Goal: Understand process/instructions: Learn how to perform a task or action

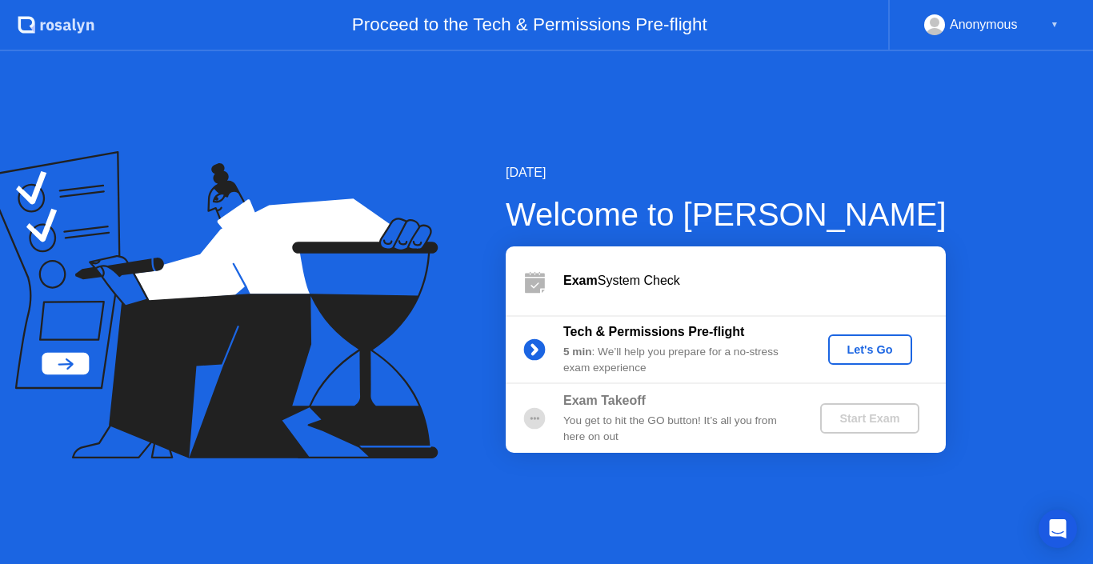
click at [858, 343] on div "Let's Go" at bounding box center [869, 349] width 71 height 13
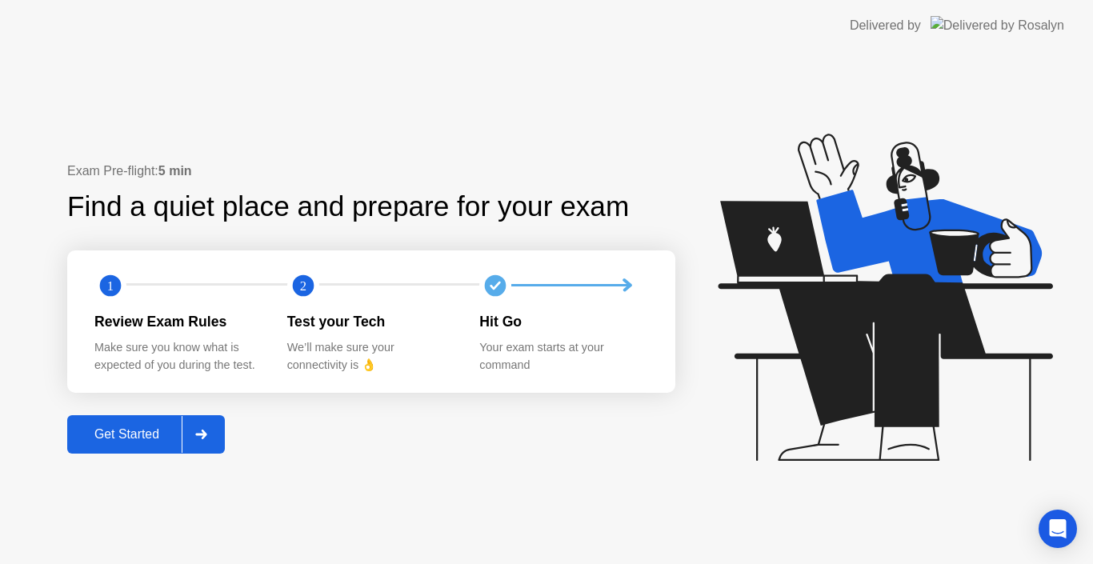
click at [139, 446] on button "Get Started" at bounding box center [146, 434] width 158 height 38
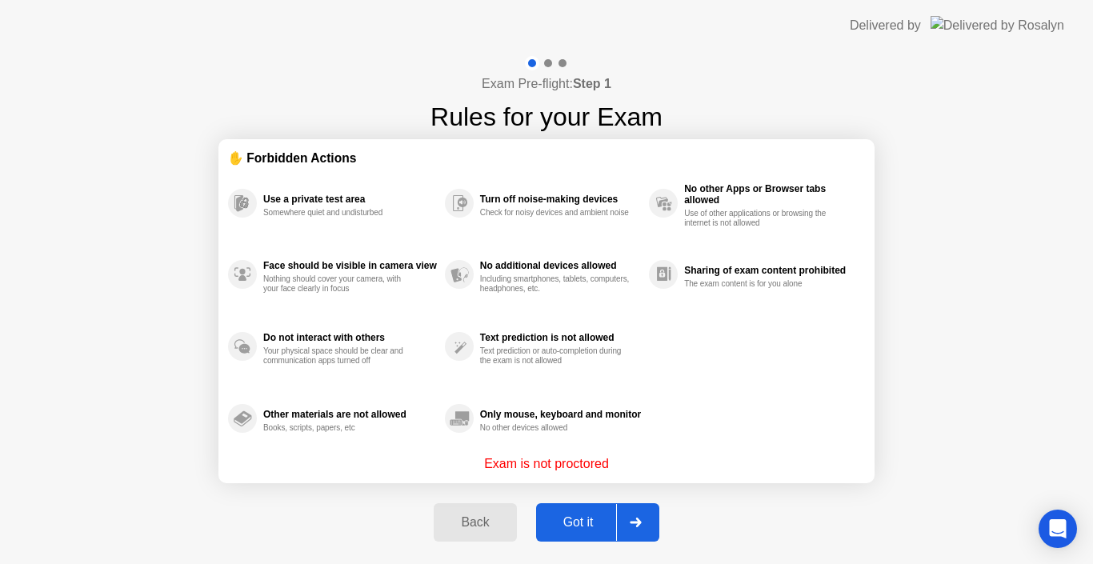
click at [565, 521] on div "Got it" at bounding box center [578, 522] width 75 height 14
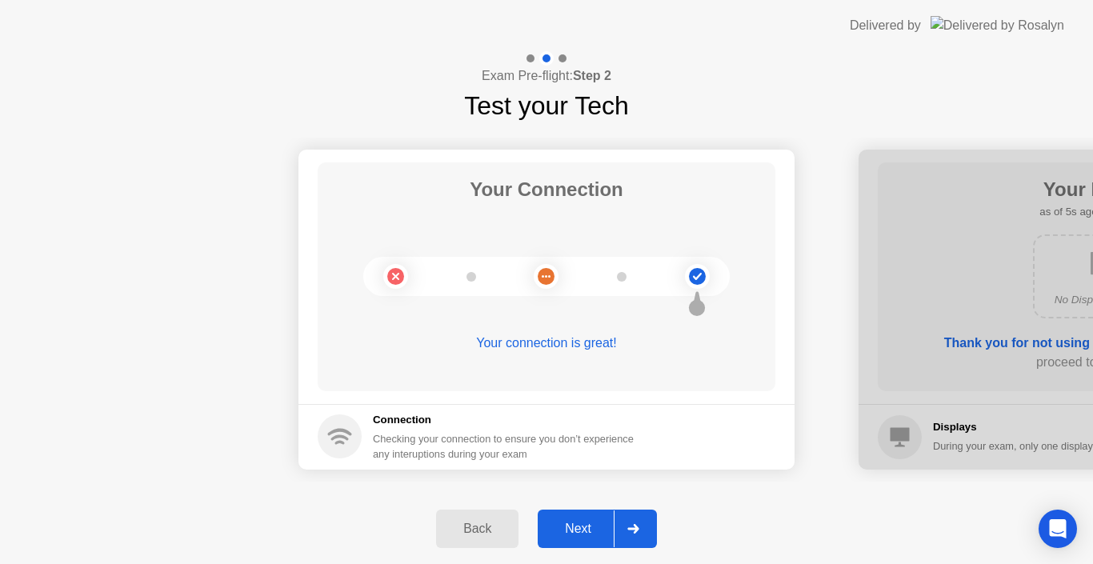
click at [565, 522] on div "Next" at bounding box center [577, 529] width 71 height 14
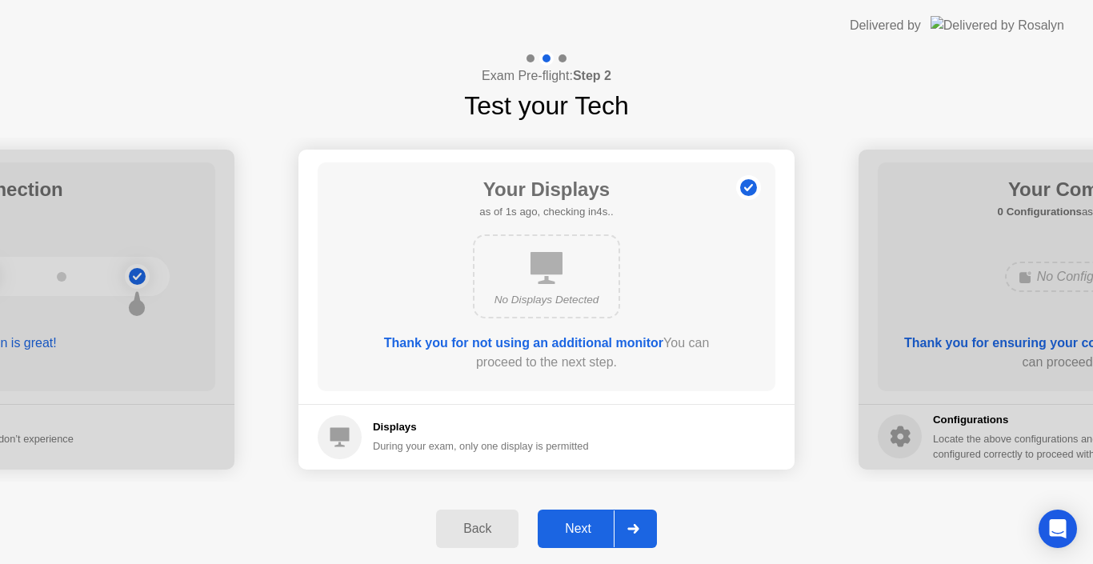
click at [565, 522] on div "Next" at bounding box center [577, 529] width 71 height 14
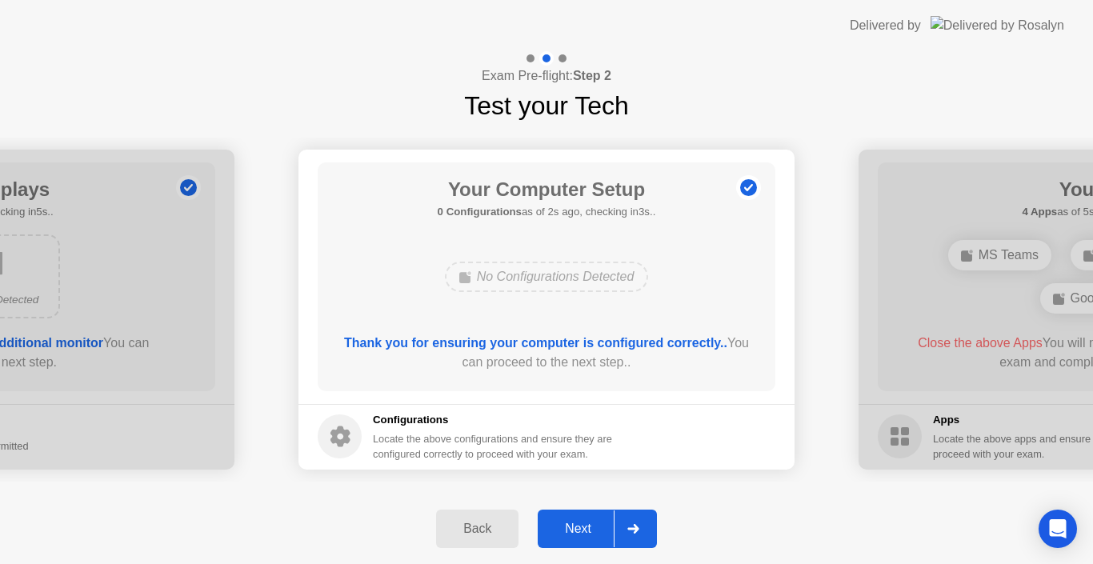
click at [565, 522] on div "Next" at bounding box center [577, 529] width 71 height 14
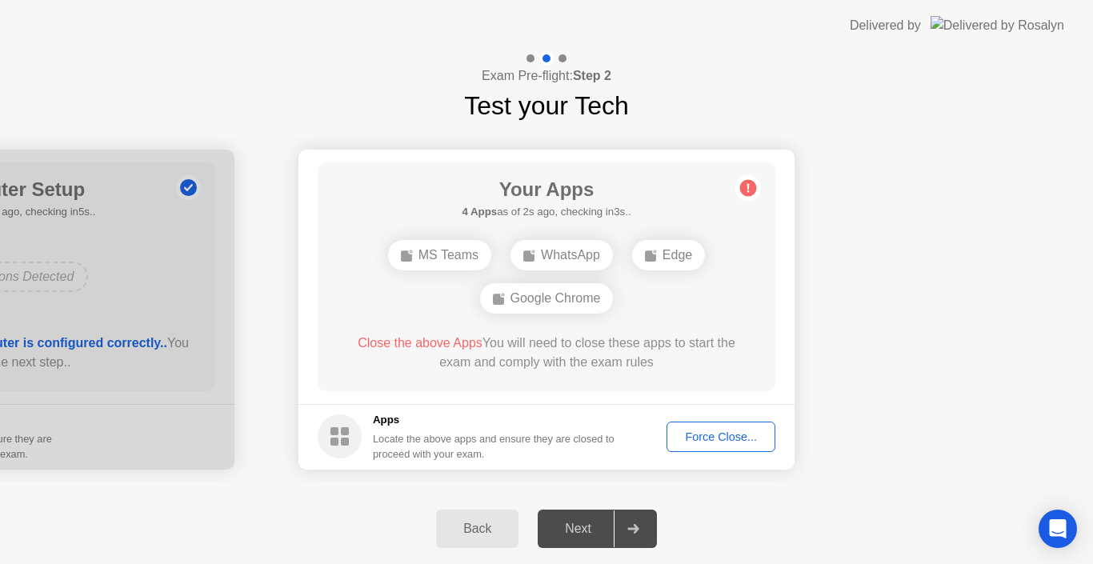
click at [581, 252] on div "WhatsApp" at bounding box center [561, 255] width 102 height 30
click at [729, 432] on div "Force Close..." at bounding box center [721, 436] width 98 height 13
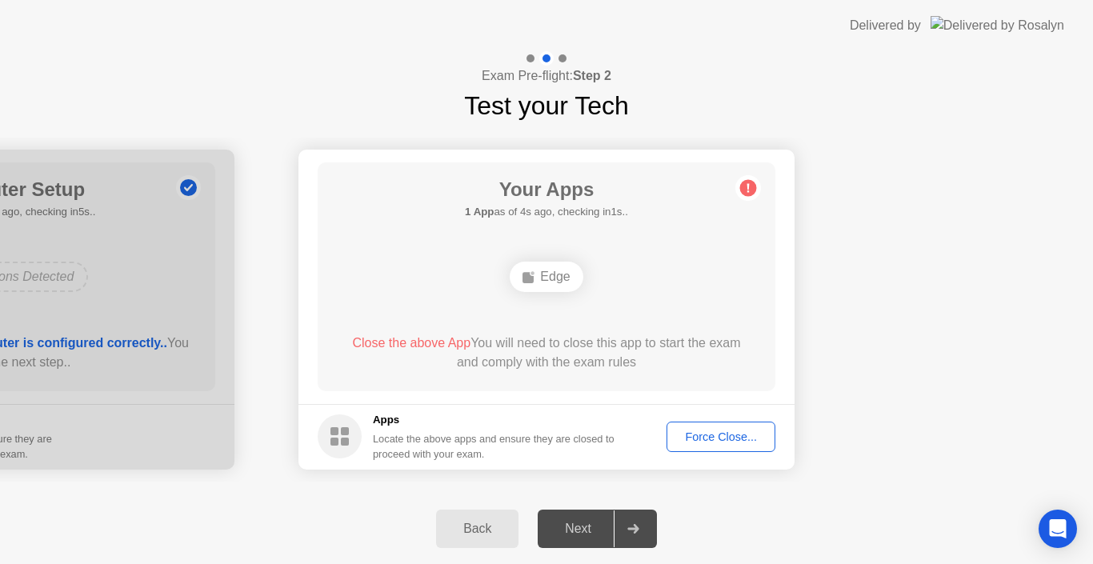
click at [738, 435] on div "Force Close..." at bounding box center [721, 436] width 98 height 13
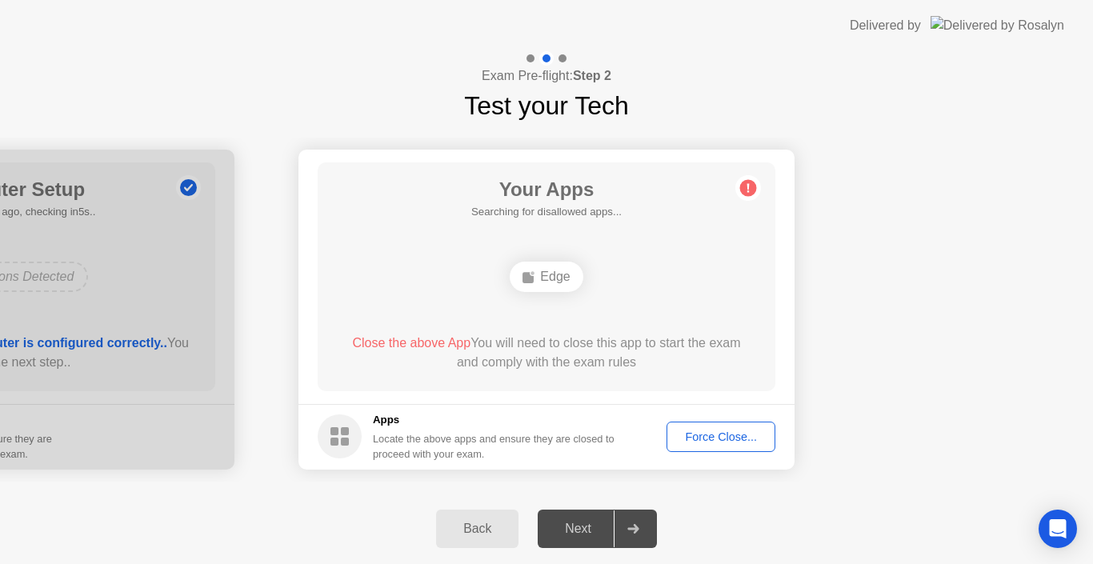
click at [741, 433] on div "Force Close..." at bounding box center [721, 436] width 98 height 13
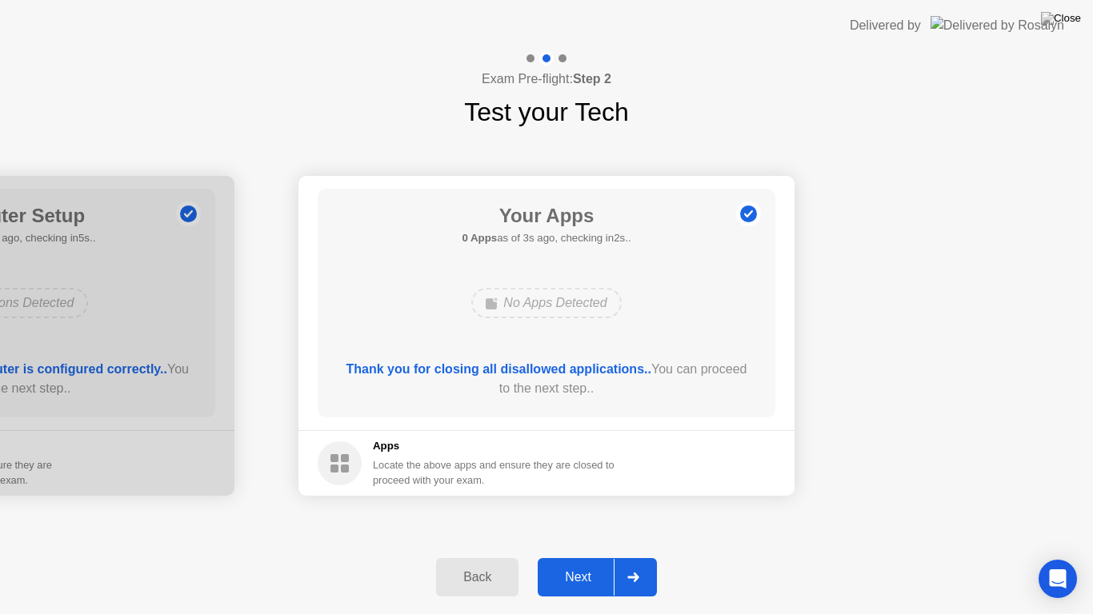
click at [566, 563] on div "Next" at bounding box center [577, 577] width 71 height 14
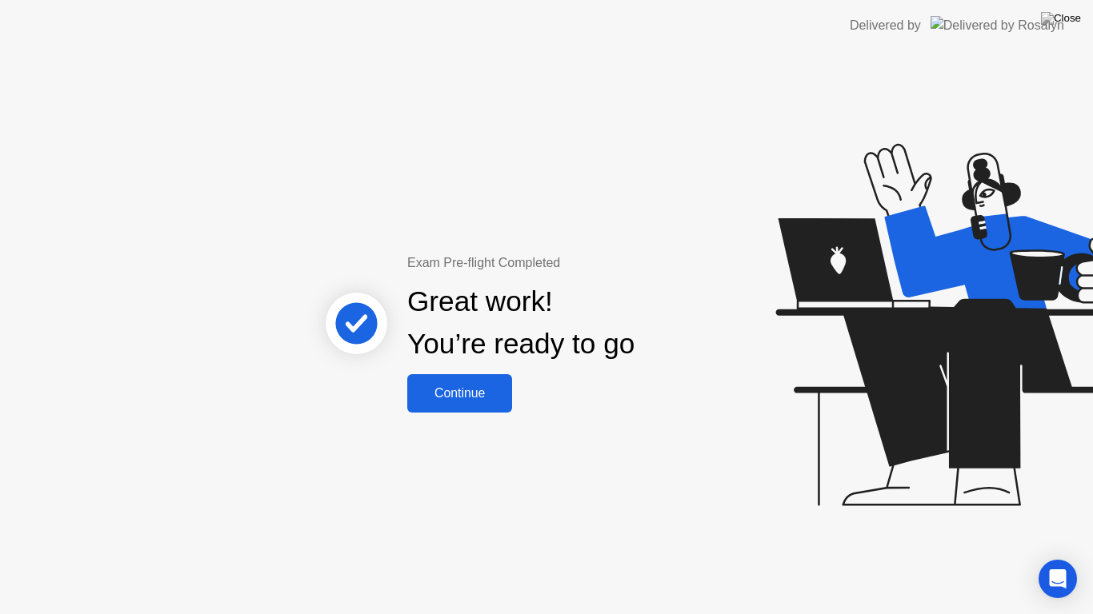
click at [490, 401] on div "Continue" at bounding box center [459, 393] width 95 height 14
